Goal: Information Seeking & Learning: Learn about a topic

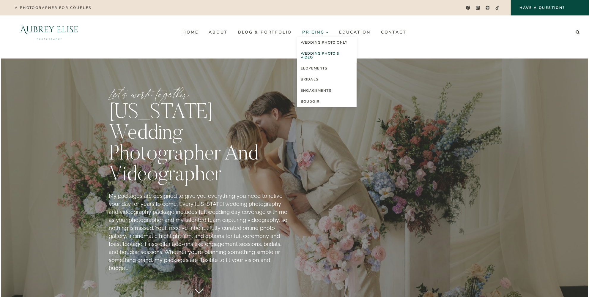
click at [315, 34] on span "Pricing Expand" at bounding box center [315, 32] width 26 height 4
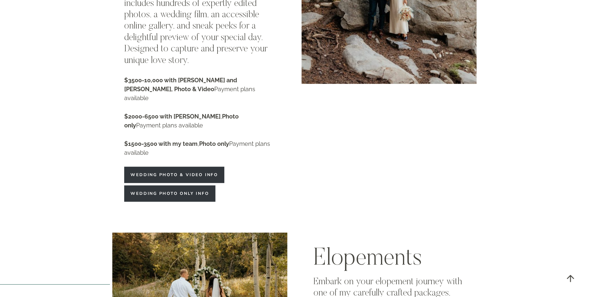
scroll to position [1080, 0]
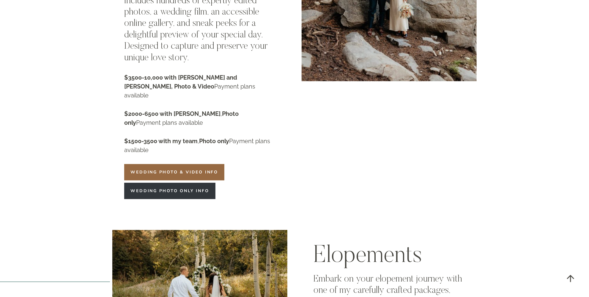
click at [204, 169] on span "Wedding Photo & Video info" at bounding box center [174, 172] width 88 height 6
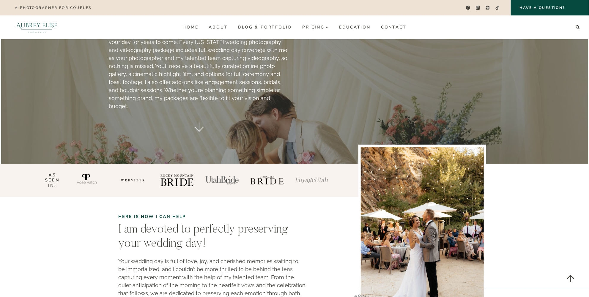
scroll to position [162, 0]
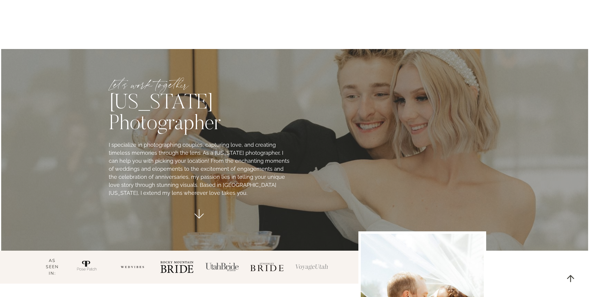
scroll to position [1080, 0]
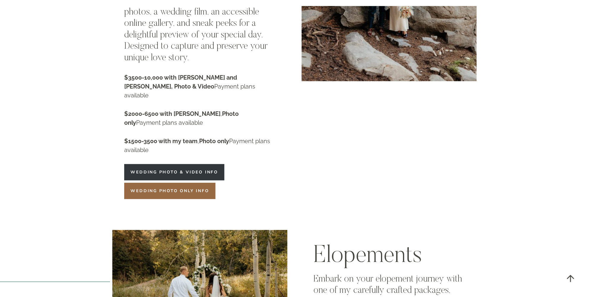
click at [164, 183] on link "Wedding Photo only info" at bounding box center [169, 191] width 91 height 16
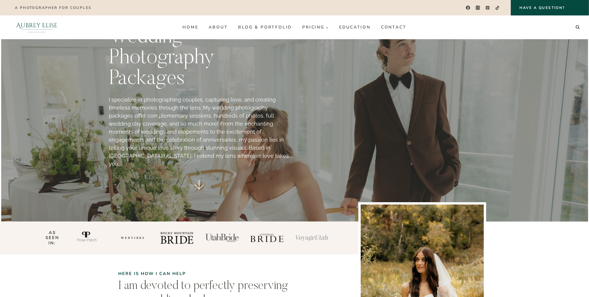
scroll to position [27, 0]
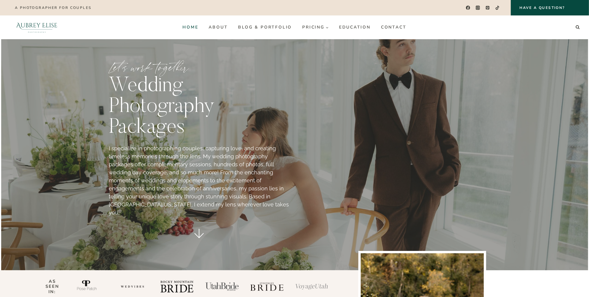
click at [189, 25] on link "Home" at bounding box center [190, 28] width 26 height 10
